Goal: Information Seeking & Learning: Learn about a topic

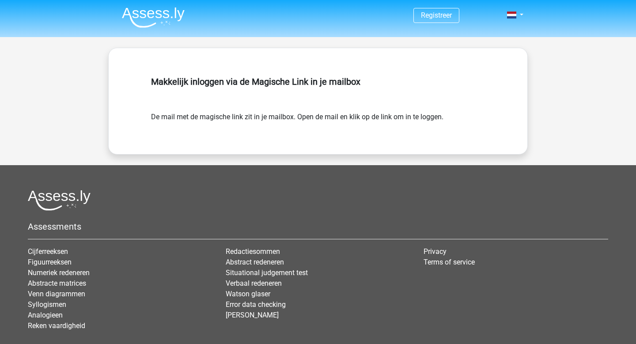
click at [448, 15] on link "Registreer" at bounding box center [436, 15] width 31 height 8
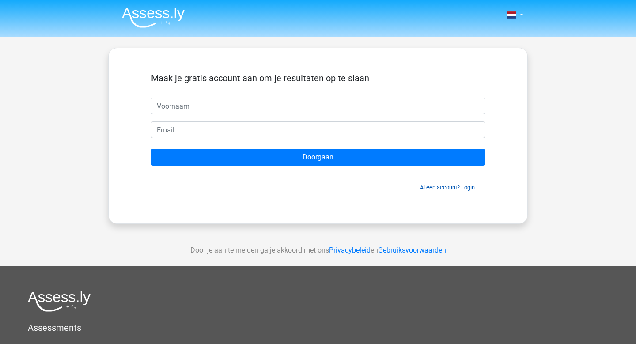
click at [456, 184] on link "Al een account? Login" at bounding box center [447, 187] width 55 height 7
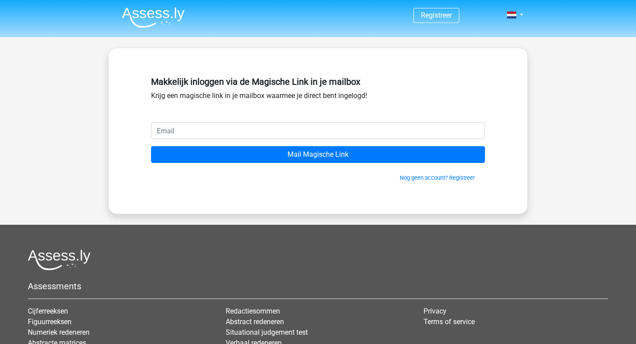
click at [340, 125] on input "email" at bounding box center [318, 130] width 334 height 17
type input "[EMAIL_ADDRESS][DOMAIN_NAME]"
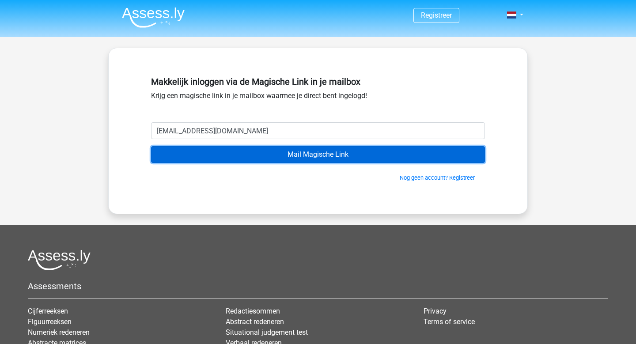
click at [300, 162] on input "Mail Magische Link" at bounding box center [318, 154] width 334 height 17
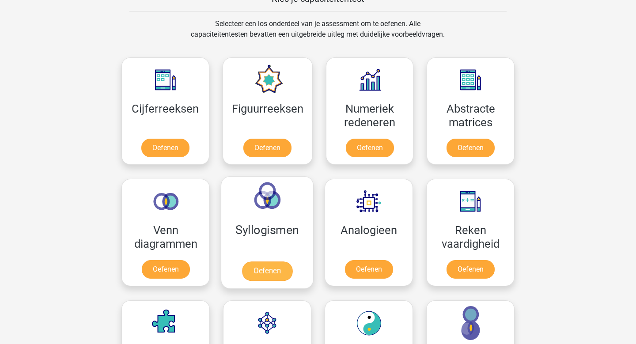
scroll to position [424, 0]
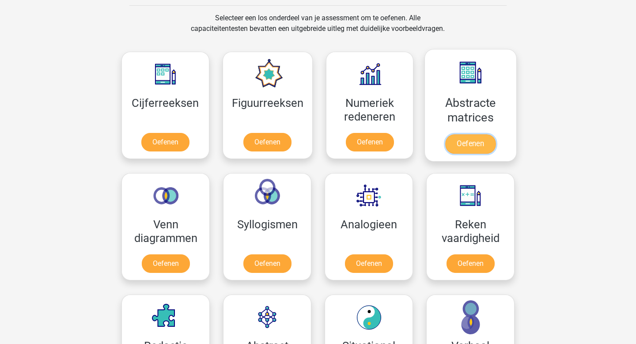
click at [474, 148] on link "Oefenen" at bounding box center [470, 143] width 50 height 19
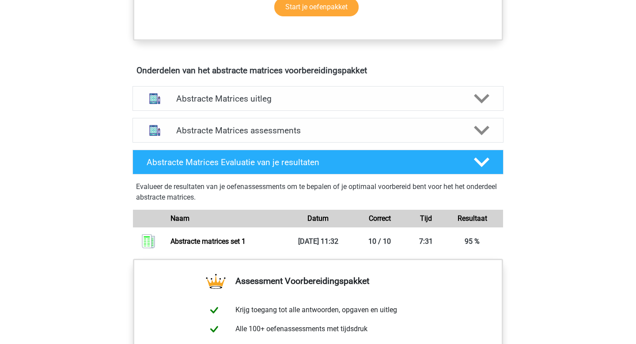
scroll to position [486, 0]
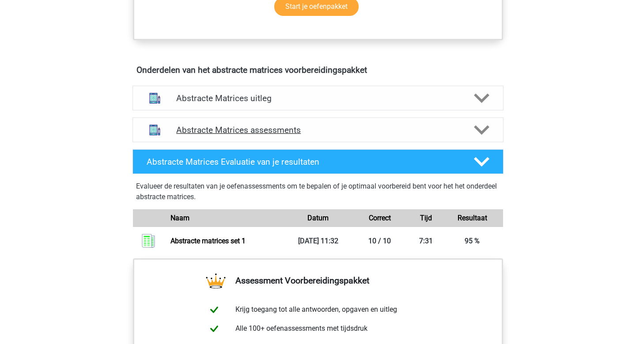
click at [463, 124] on div "Abstracte Matrices assessments" at bounding box center [317, 129] width 371 height 25
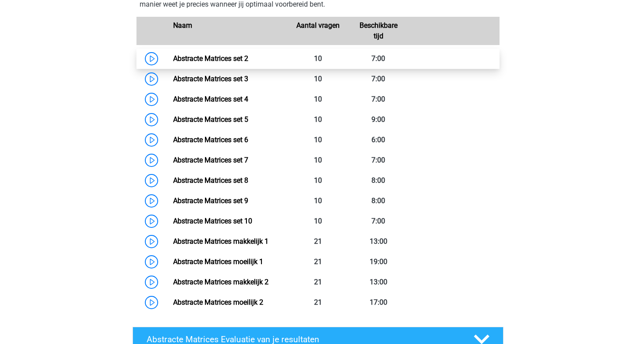
scroll to position [670, 0]
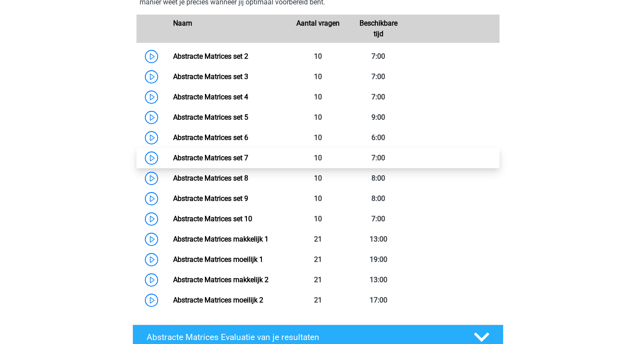
click at [173, 160] on link "Abstracte Matrices set 7" at bounding box center [210, 158] width 75 height 8
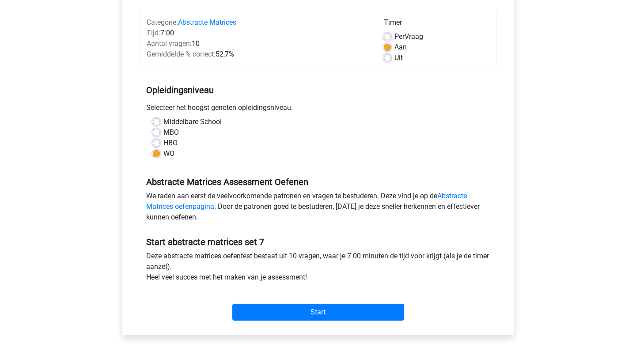
scroll to position [109, 0]
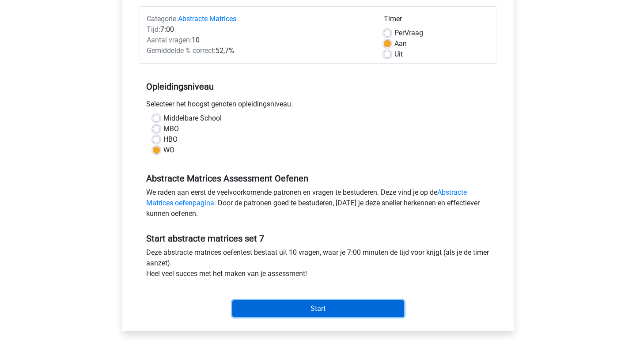
click at [290, 308] on input "Start" at bounding box center [318, 308] width 172 height 17
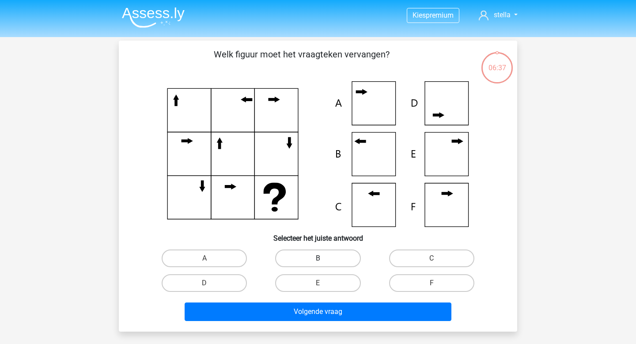
click at [336, 257] on label "B" at bounding box center [317, 259] width 85 height 18
click at [324, 258] on input "B" at bounding box center [321, 261] width 6 height 6
radio input "true"
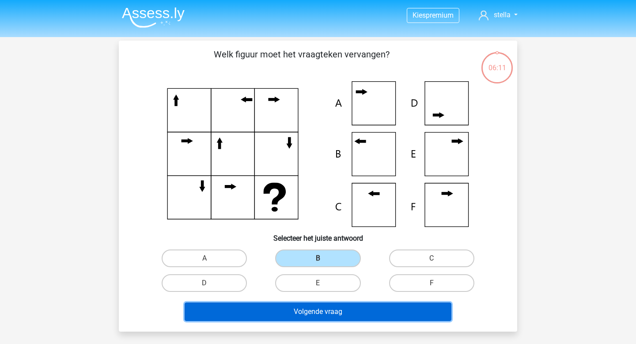
click at [275, 311] on button "Volgende vraag" at bounding box center [318, 312] width 267 height 19
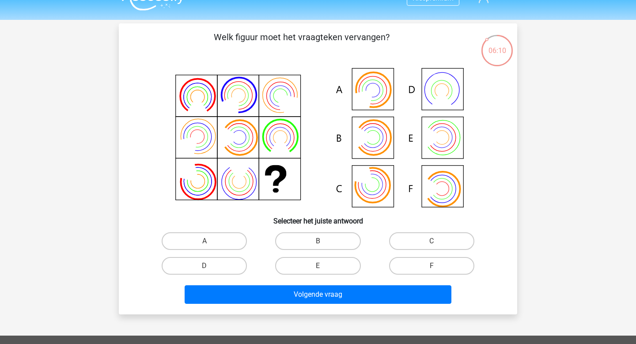
scroll to position [16, 0]
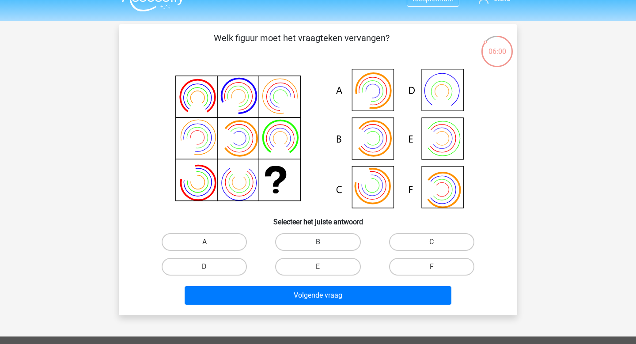
click at [337, 240] on label "B" at bounding box center [317, 242] width 85 height 18
click at [324, 242] on input "B" at bounding box center [321, 245] width 6 height 6
radio input "true"
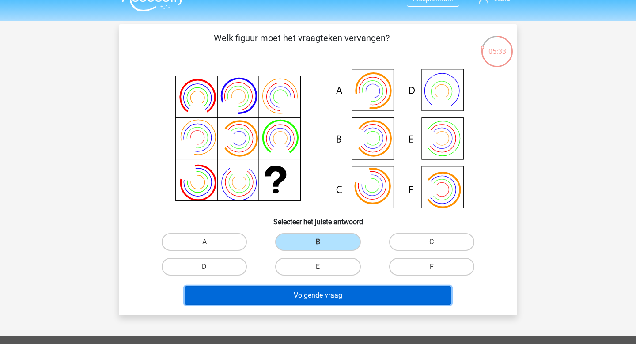
click at [259, 295] on button "Volgende vraag" at bounding box center [318, 295] width 267 height 19
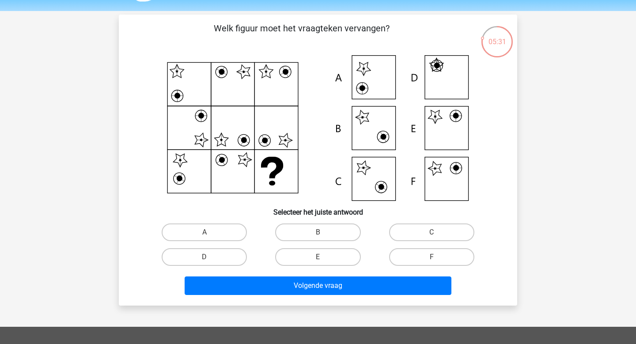
scroll to position [25, 0]
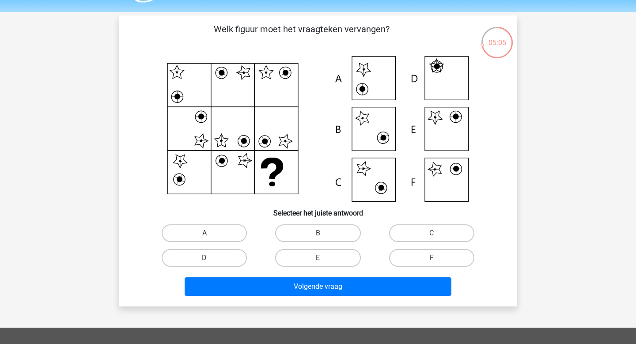
click at [328, 262] on label "E" at bounding box center [317, 258] width 85 height 18
click at [324, 262] on input "E" at bounding box center [321, 261] width 6 height 6
radio input "true"
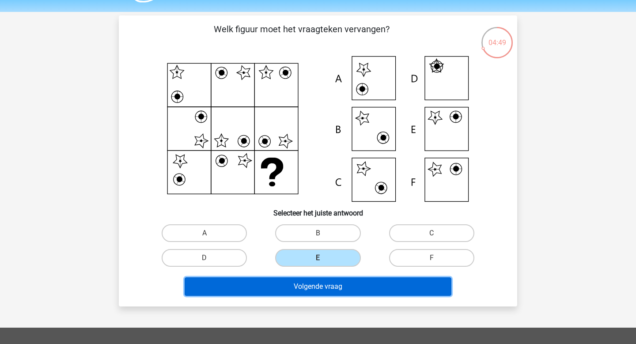
click at [312, 290] on button "Volgende vraag" at bounding box center [318, 286] width 267 height 19
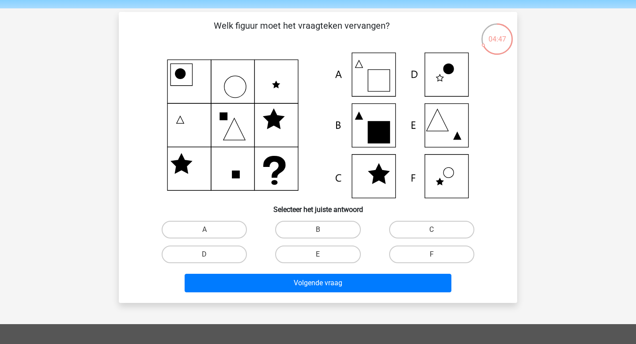
scroll to position [23, 0]
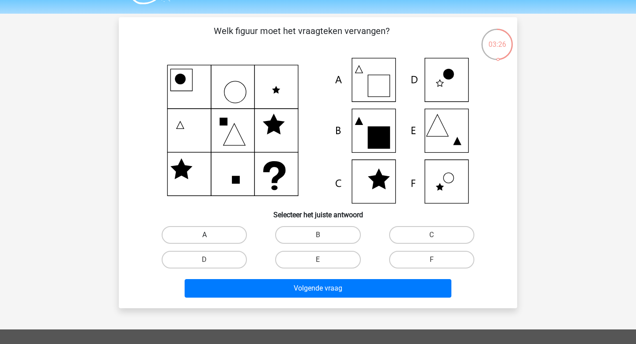
click at [213, 230] on label "A" at bounding box center [204, 235] width 85 height 18
click at [210, 235] on input "A" at bounding box center [207, 238] width 6 height 6
radio input "true"
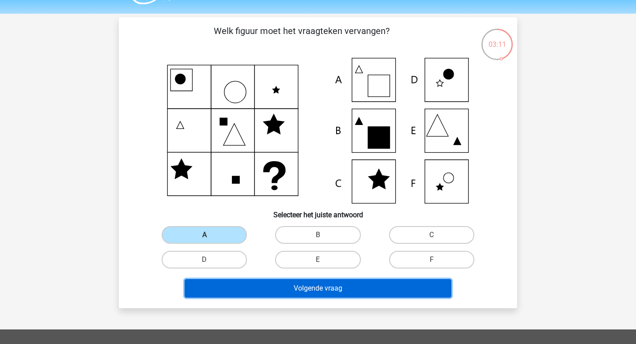
click at [288, 295] on button "Volgende vraag" at bounding box center [318, 288] width 267 height 19
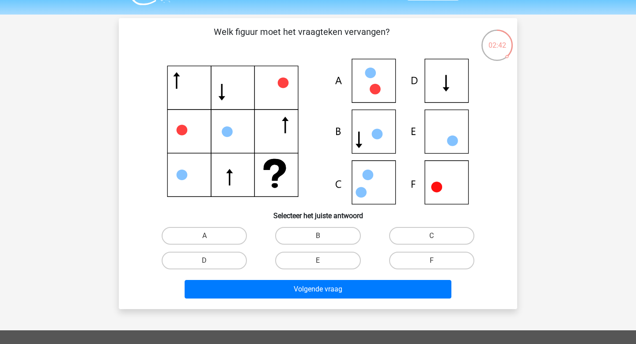
scroll to position [3, 0]
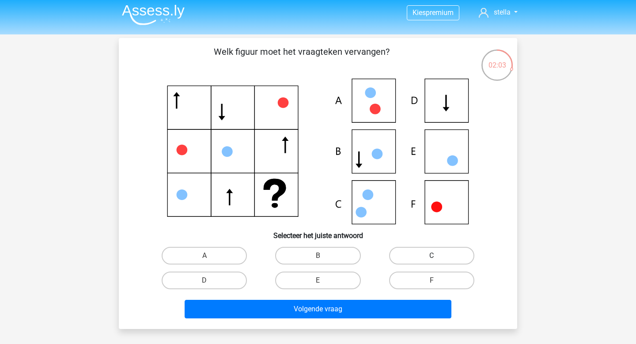
click at [408, 253] on label "C" at bounding box center [431, 256] width 85 height 18
click at [431, 256] on input "C" at bounding box center [434, 259] width 6 height 6
radio input "true"
click at [302, 248] on label "B" at bounding box center [317, 256] width 85 height 18
click at [318, 256] on input "B" at bounding box center [321, 259] width 6 height 6
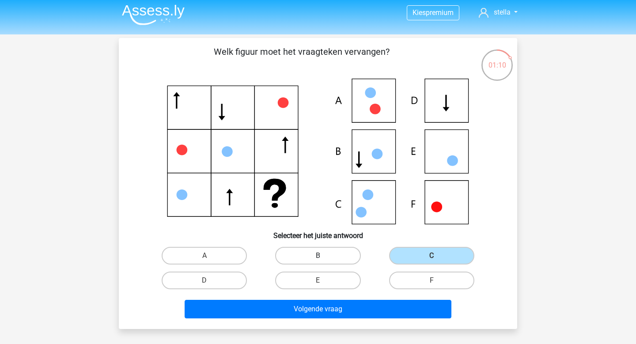
radio input "true"
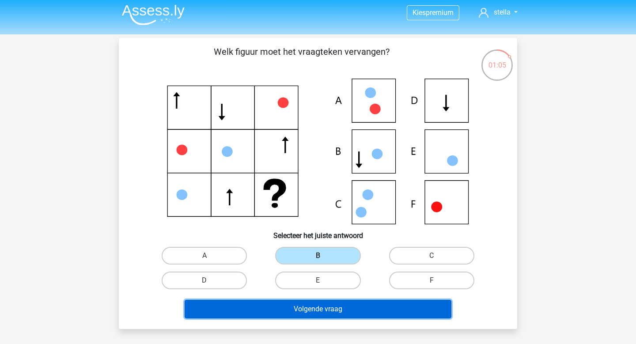
click at [265, 309] on button "Volgende vraag" at bounding box center [318, 309] width 267 height 19
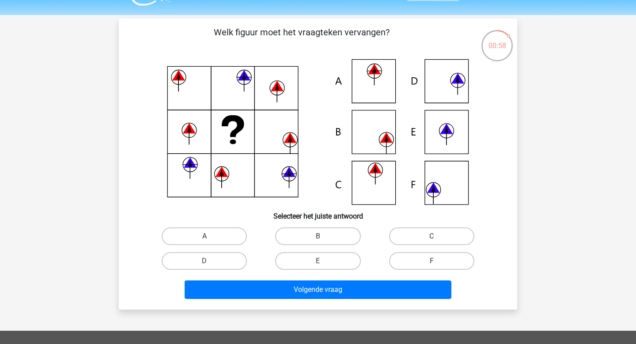
scroll to position [22, 0]
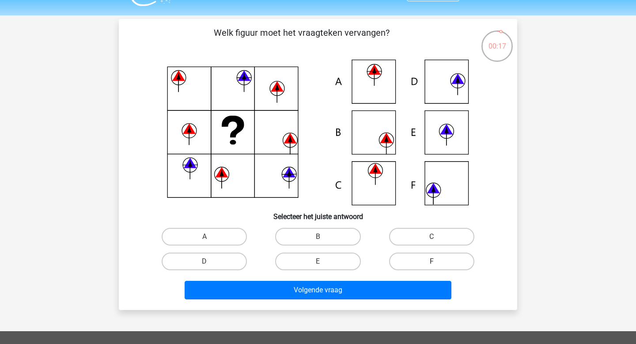
click at [417, 263] on label "F" at bounding box center [431, 262] width 85 height 18
click at [431, 263] on input "F" at bounding box center [434, 264] width 6 height 6
radio input "true"
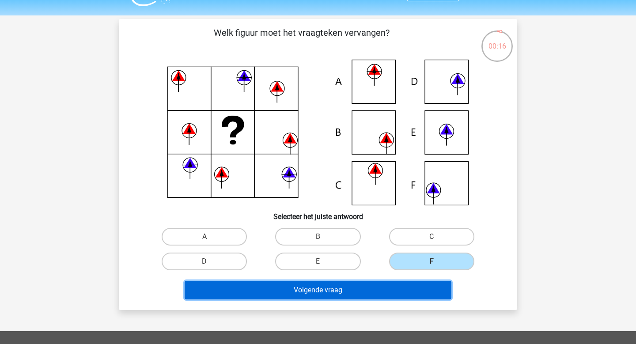
click at [370, 296] on button "Volgende vraag" at bounding box center [318, 290] width 267 height 19
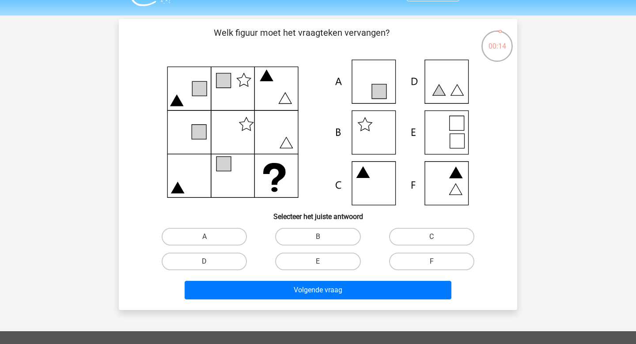
scroll to position [18, 0]
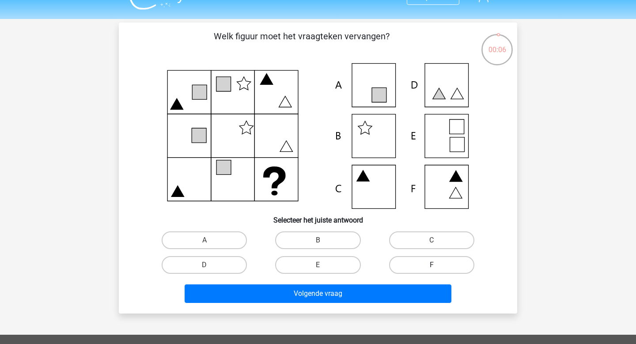
click at [444, 261] on label "F" at bounding box center [431, 265] width 85 height 18
click at [437, 265] on input "F" at bounding box center [434, 268] width 6 height 6
radio input "true"
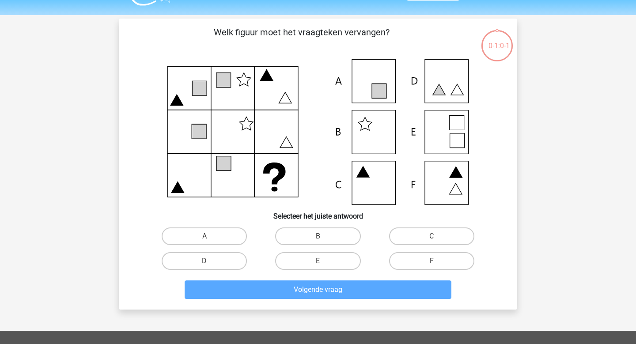
scroll to position [46, 0]
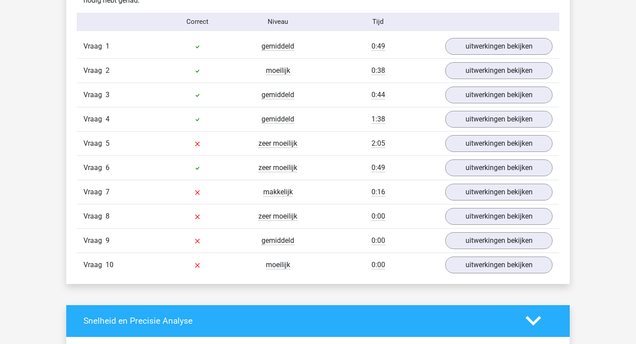
scroll to position [735, 0]
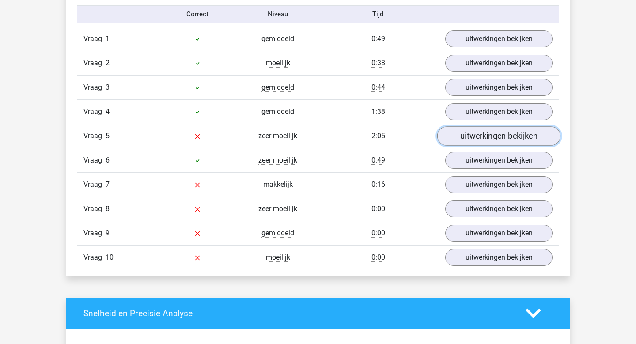
click at [499, 133] on link "uitwerkingen bekijken" at bounding box center [498, 135] width 123 height 19
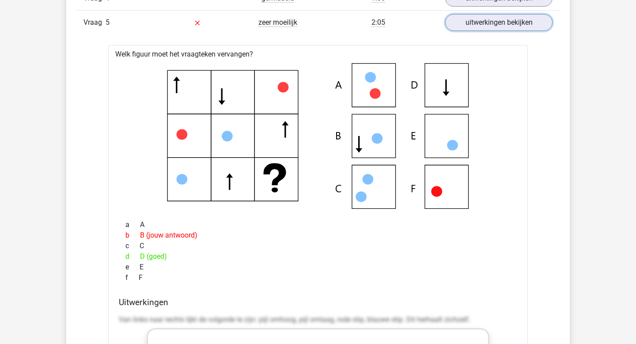
scroll to position [848, 0]
click at [502, 25] on link "uitwerkingen bekijken" at bounding box center [498, 22] width 123 height 19
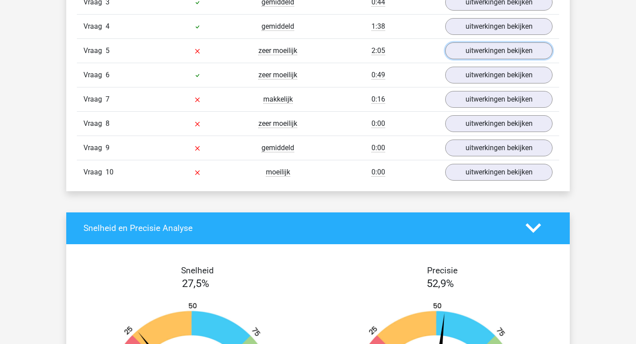
scroll to position [814, 0]
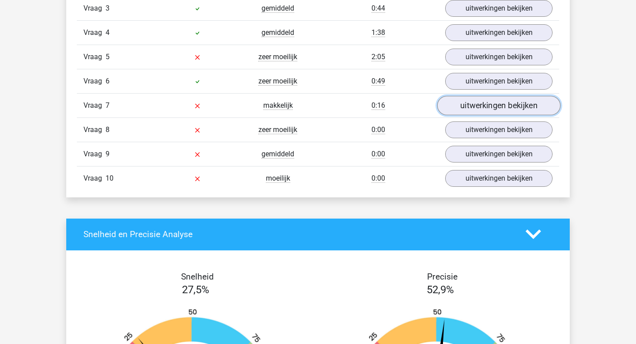
click at [469, 108] on link "uitwerkingen bekijken" at bounding box center [498, 105] width 123 height 19
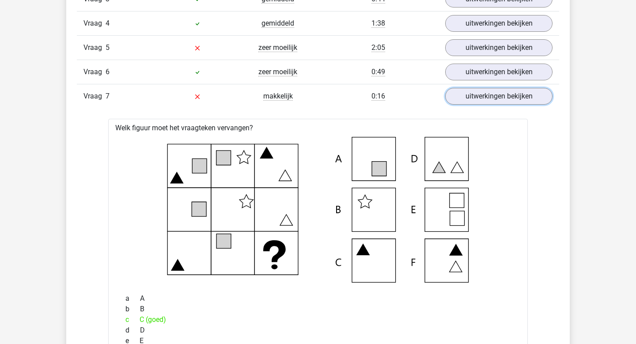
scroll to position [837, 0]
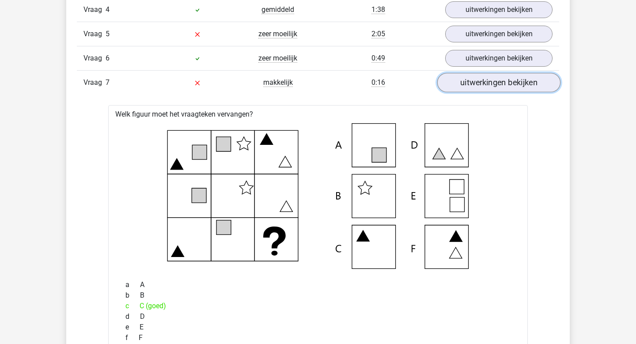
click at [473, 85] on link "uitwerkingen bekijken" at bounding box center [498, 82] width 123 height 19
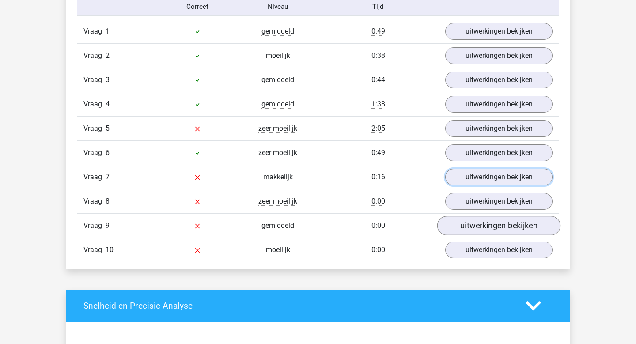
scroll to position [740, 0]
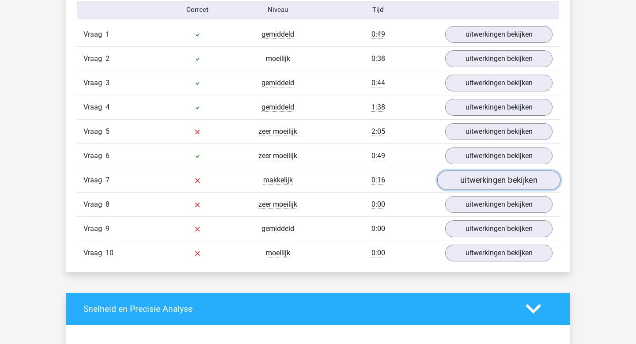
click at [468, 179] on link "uitwerkingen bekijken" at bounding box center [498, 179] width 123 height 19
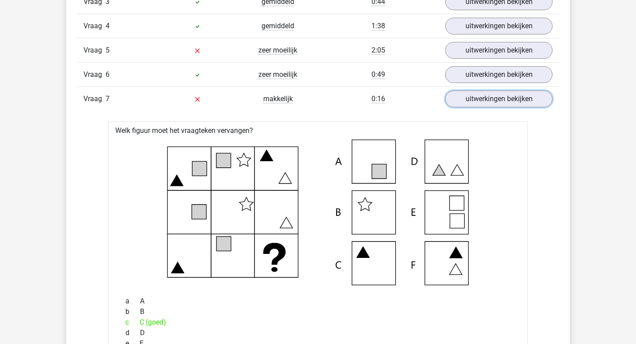
scroll to position [824, 0]
